Goal: Navigation & Orientation: Find specific page/section

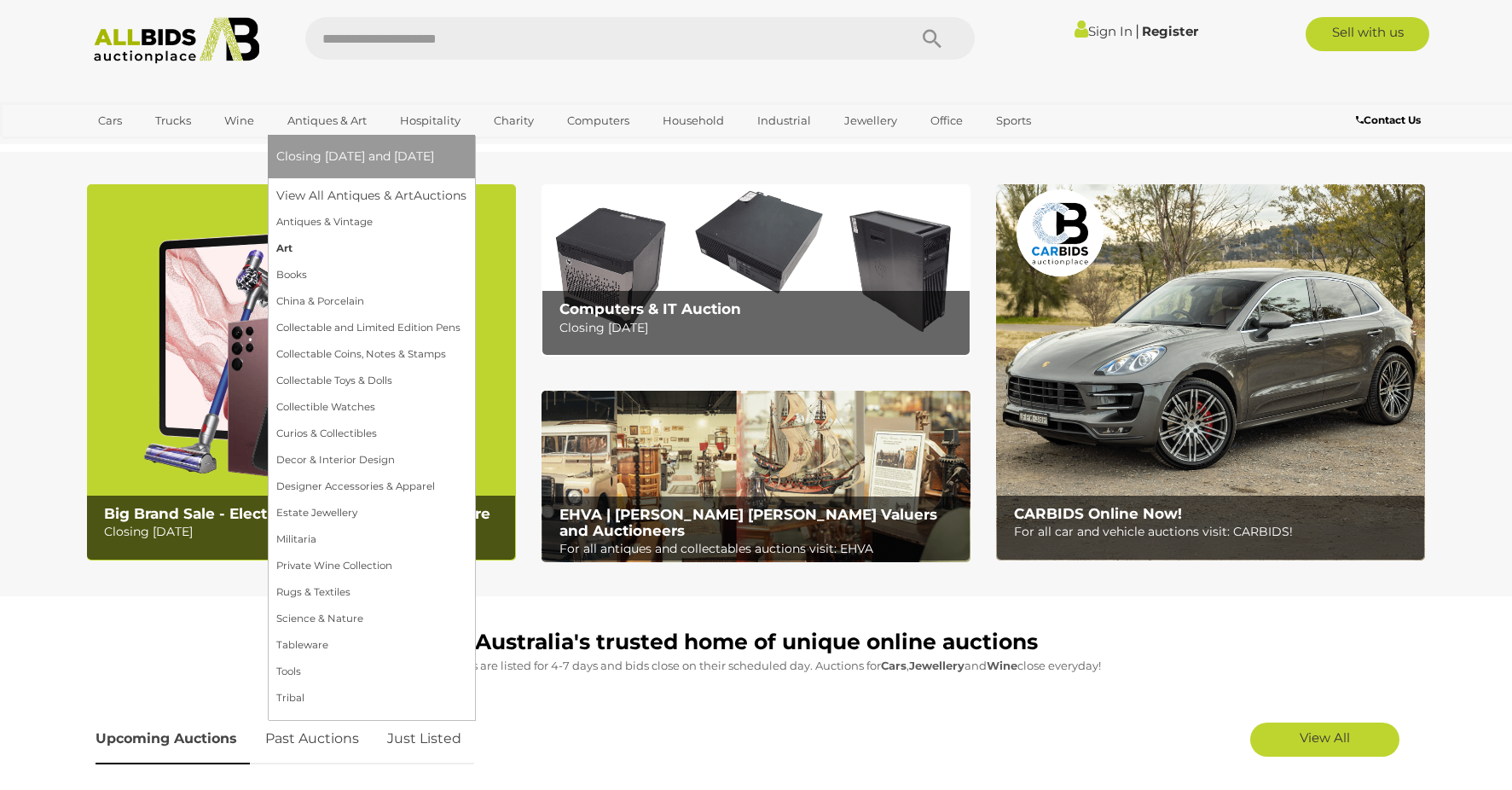
click at [302, 251] on link "Art" at bounding box center [372, 248] width 190 height 26
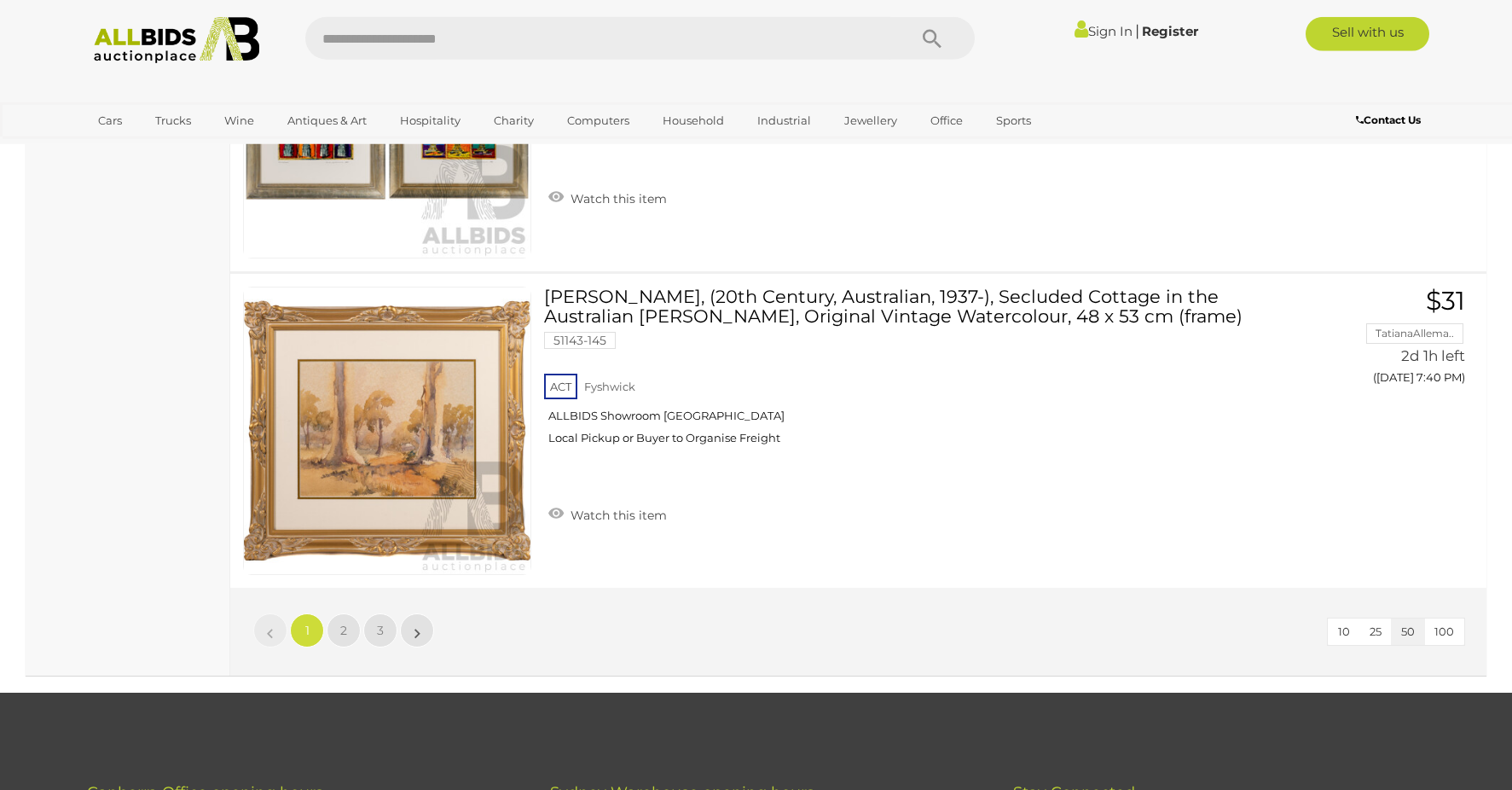
scroll to position [15602, 0]
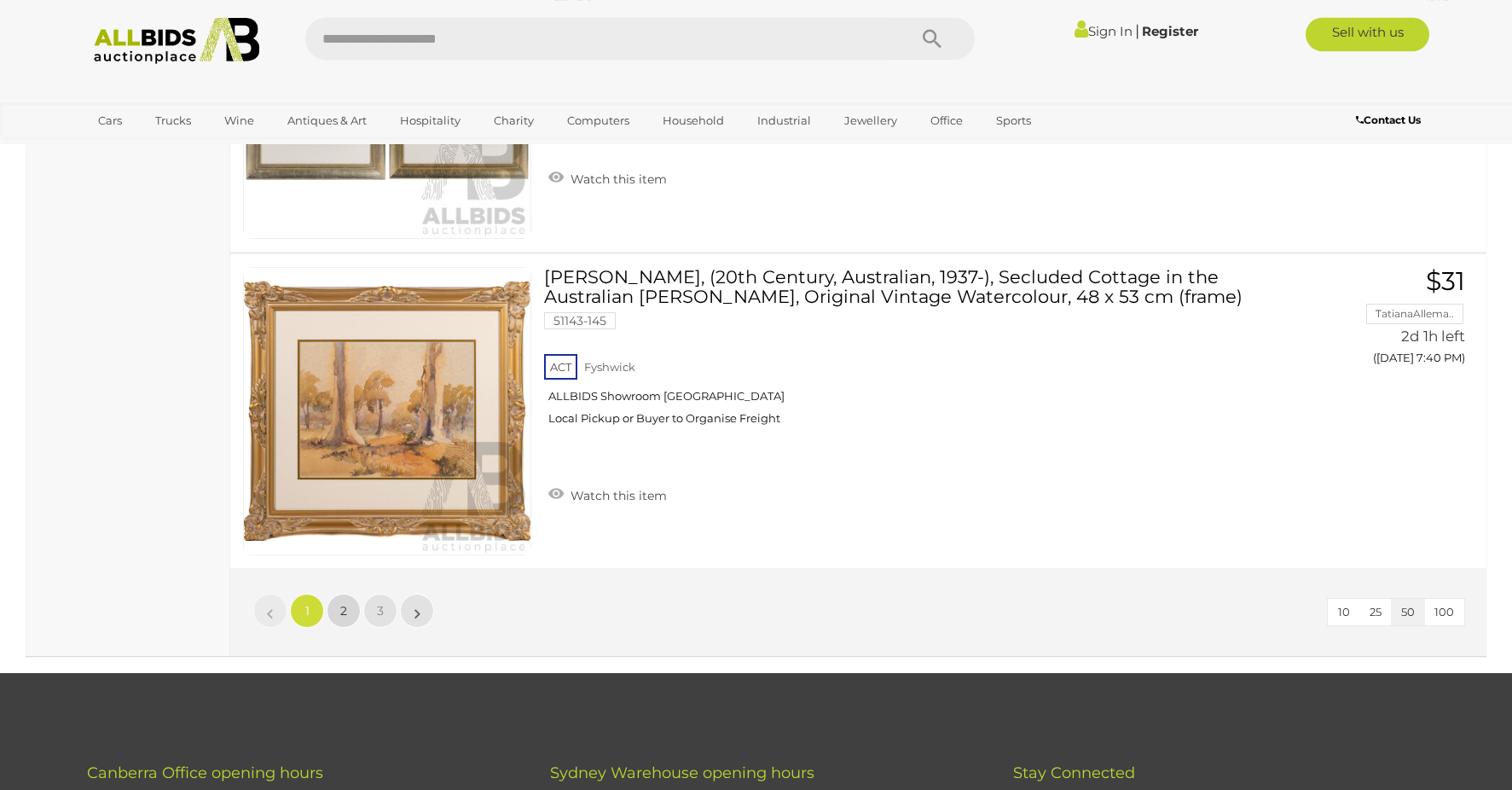
click at [347, 613] on link "2" at bounding box center [343, 610] width 34 height 34
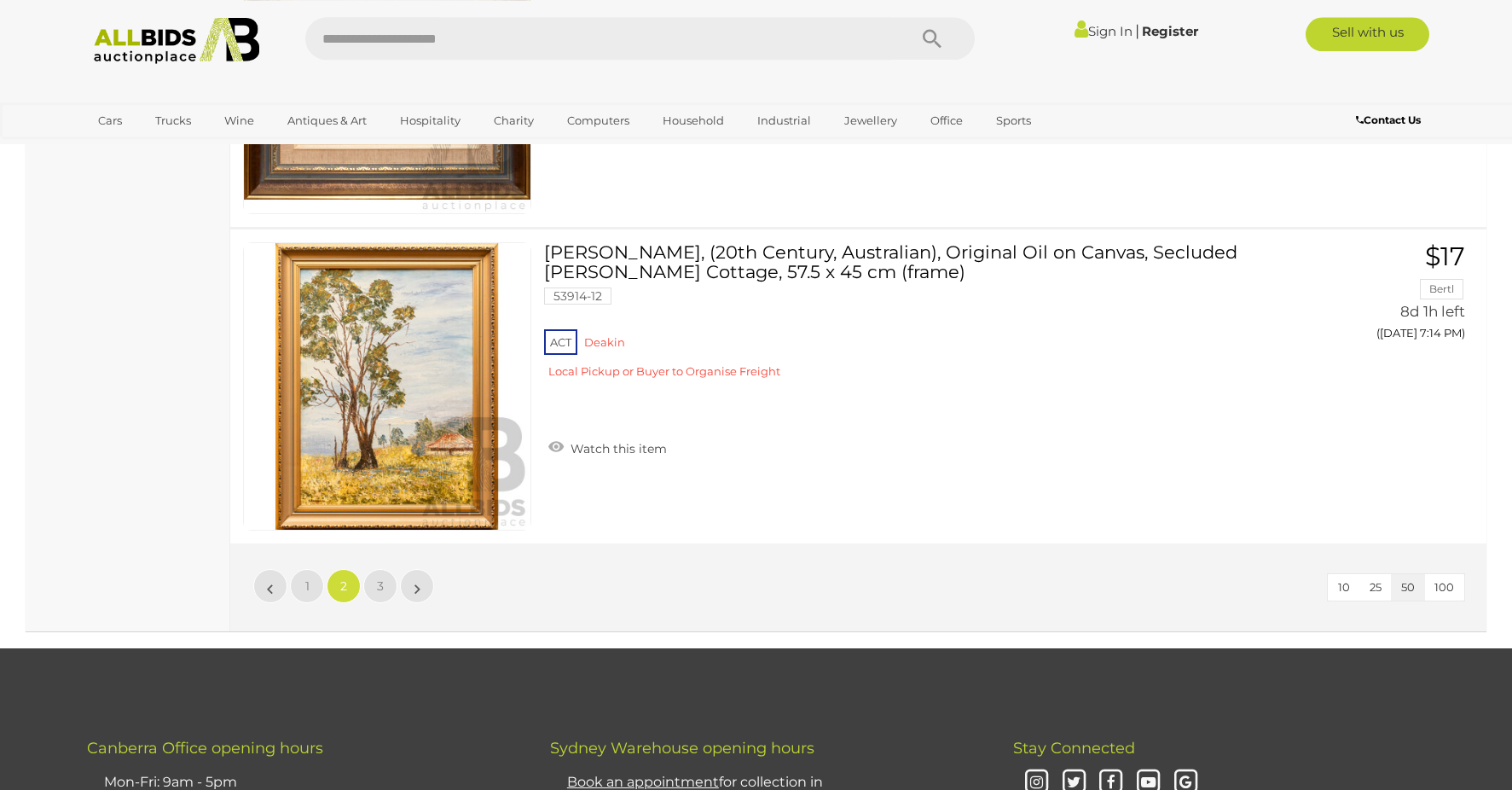
scroll to position [15640, 0]
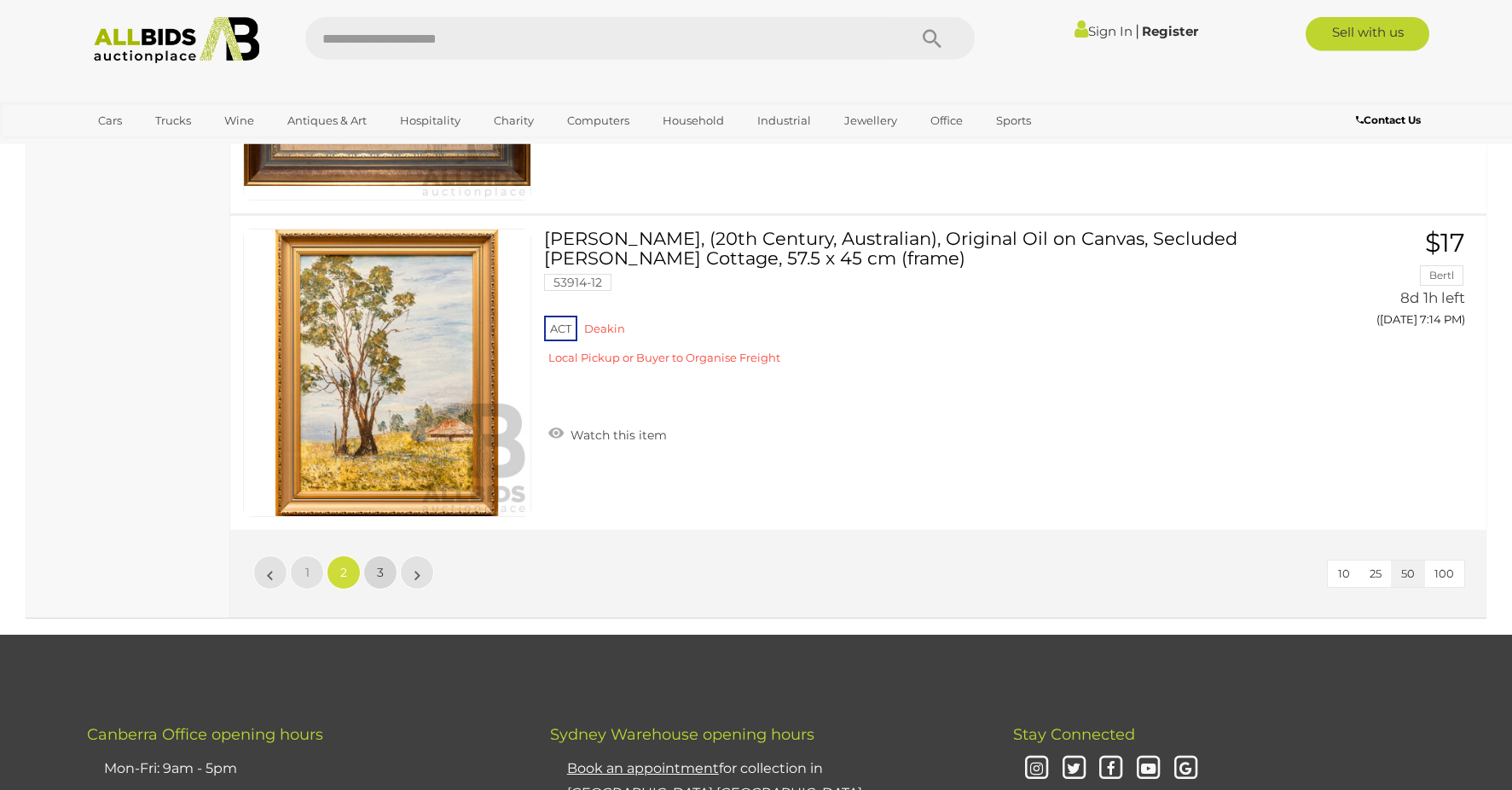
click at [387, 570] on link "3" at bounding box center [380, 572] width 34 height 34
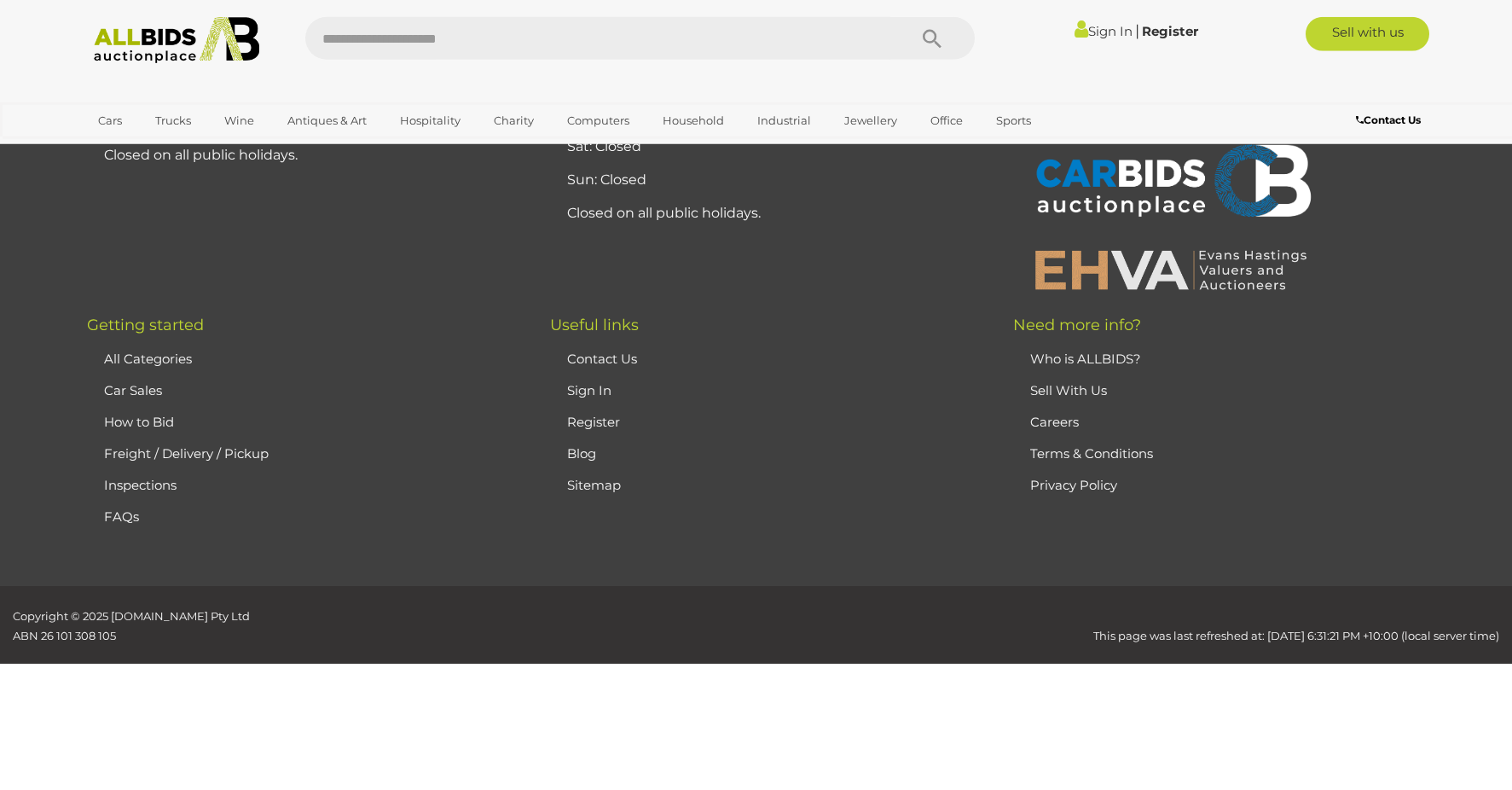
scroll to position [162, 0]
